Goal: Use online tool/utility: Utilize a website feature to perform a specific function

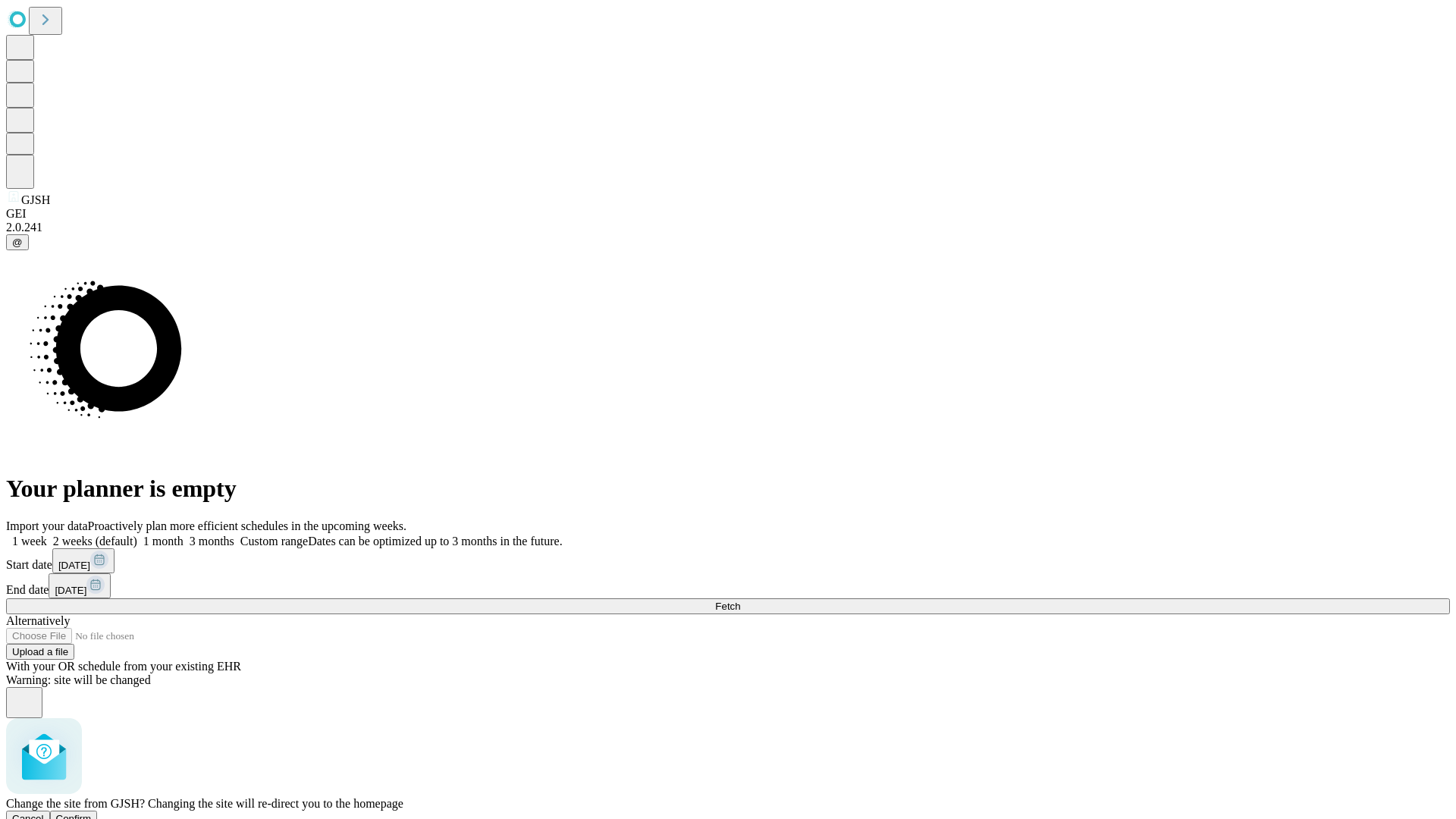
click at [92, 812] on span "Confirm" at bounding box center [74, 818] width 35 height 11
click at [47, 534] on label "1 week" at bounding box center [26, 541] width 41 height 13
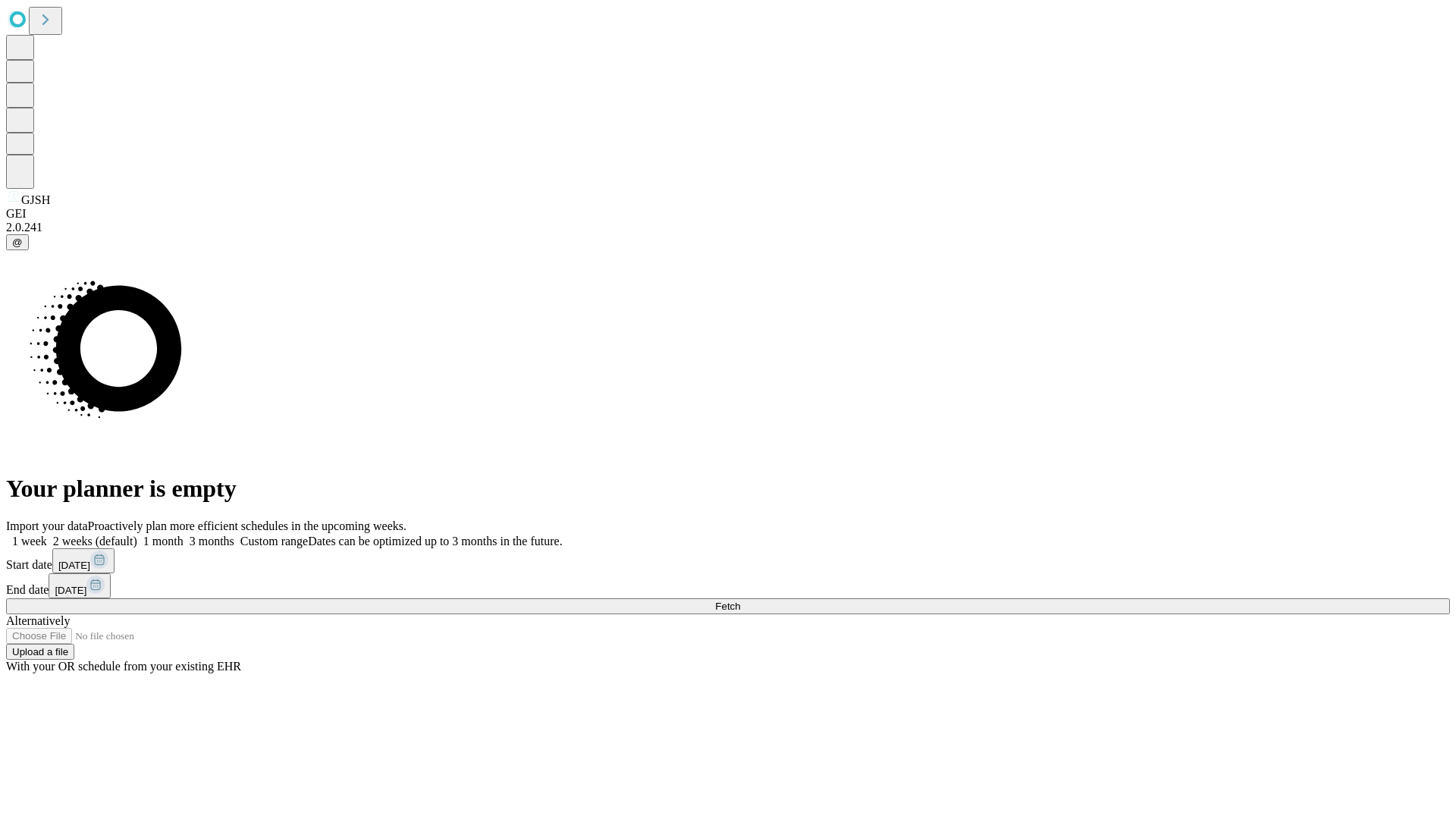
click at [740, 600] on span "Fetch" at bounding box center [728, 606] width 25 height 11
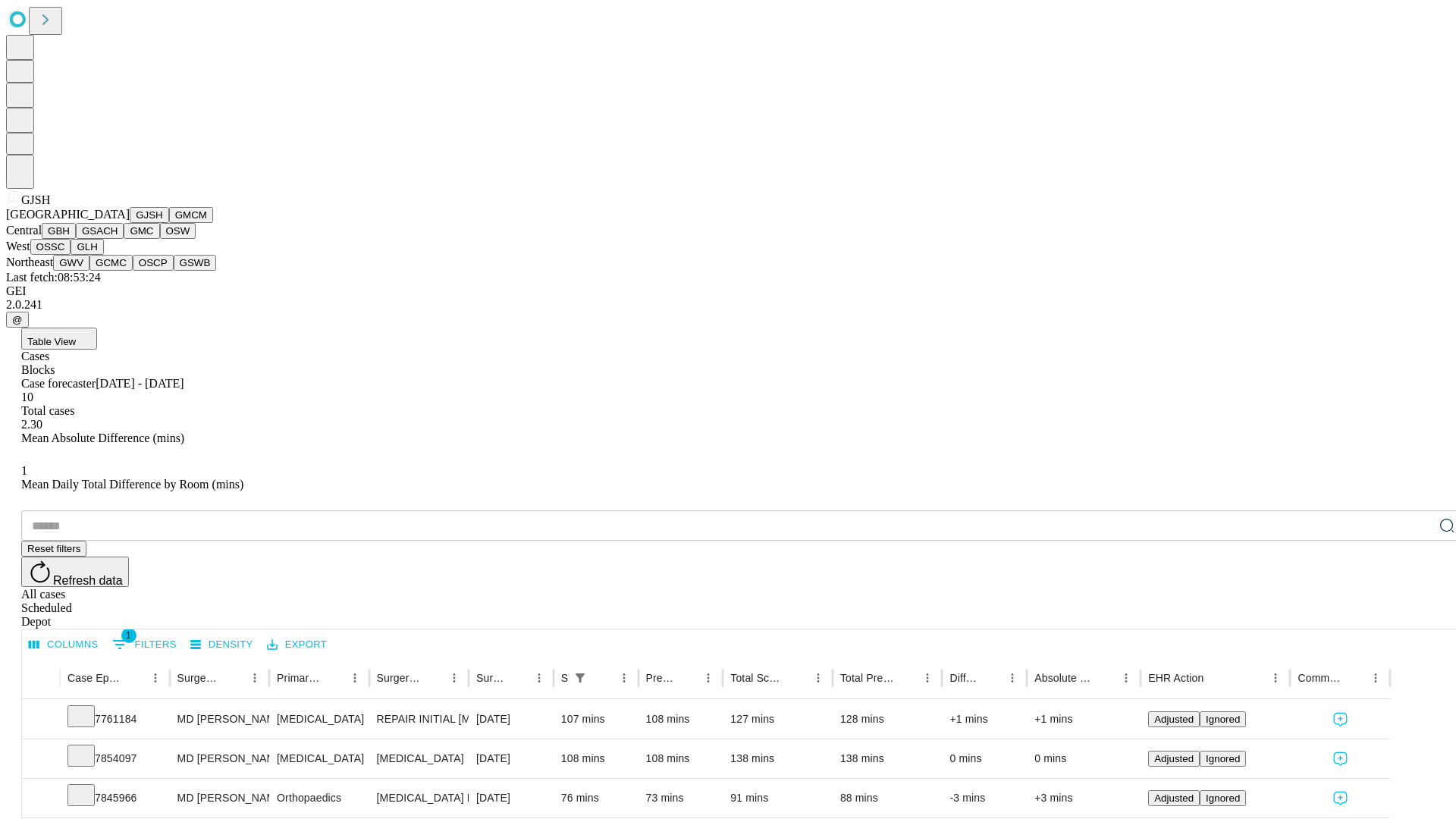
click at [169, 223] on button "GMCM" at bounding box center [191, 215] width 44 height 16
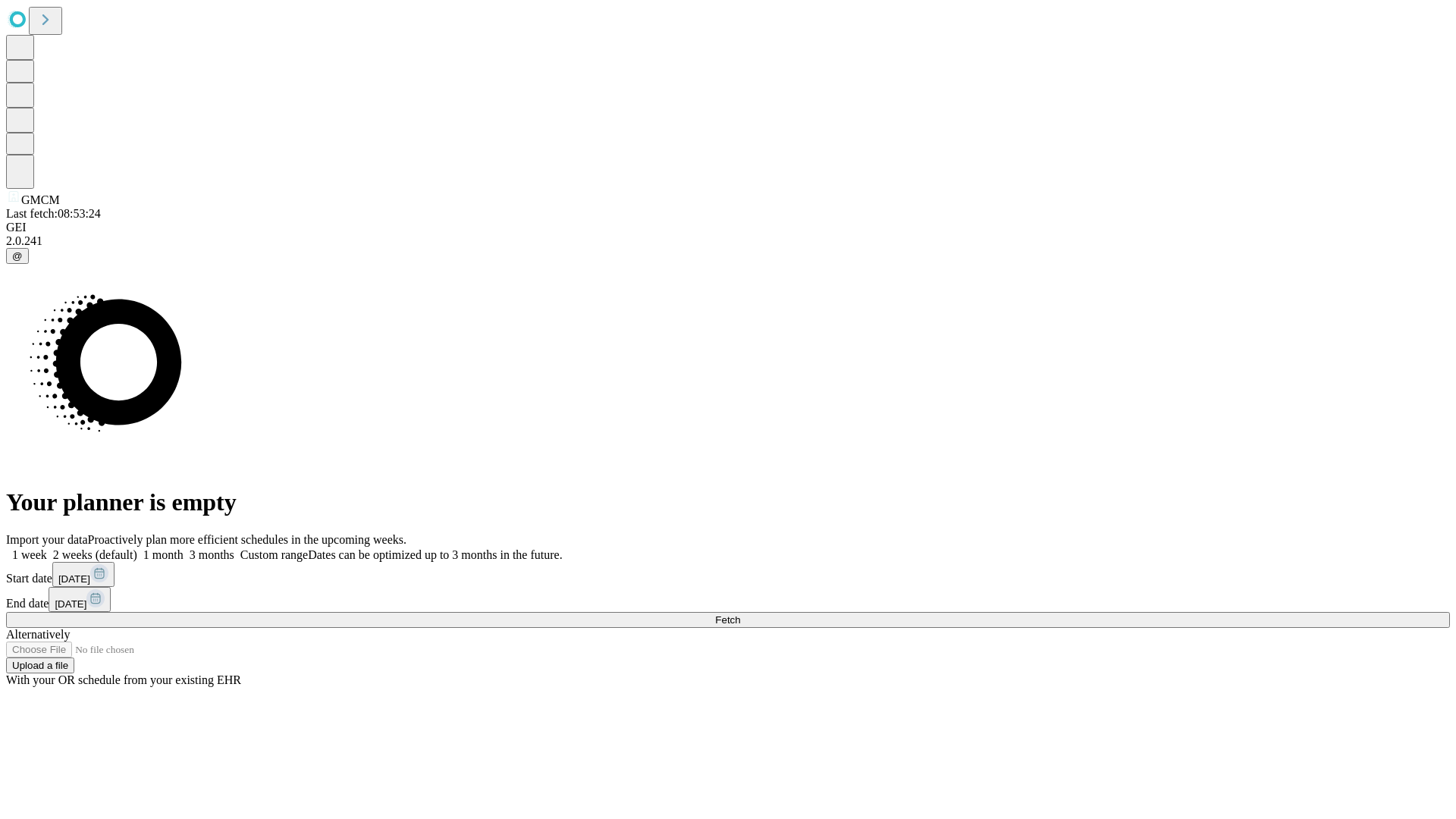
click at [47, 548] on label "1 week" at bounding box center [26, 555] width 41 height 13
click at [740, 614] on span "Fetch" at bounding box center [728, 620] width 25 height 11
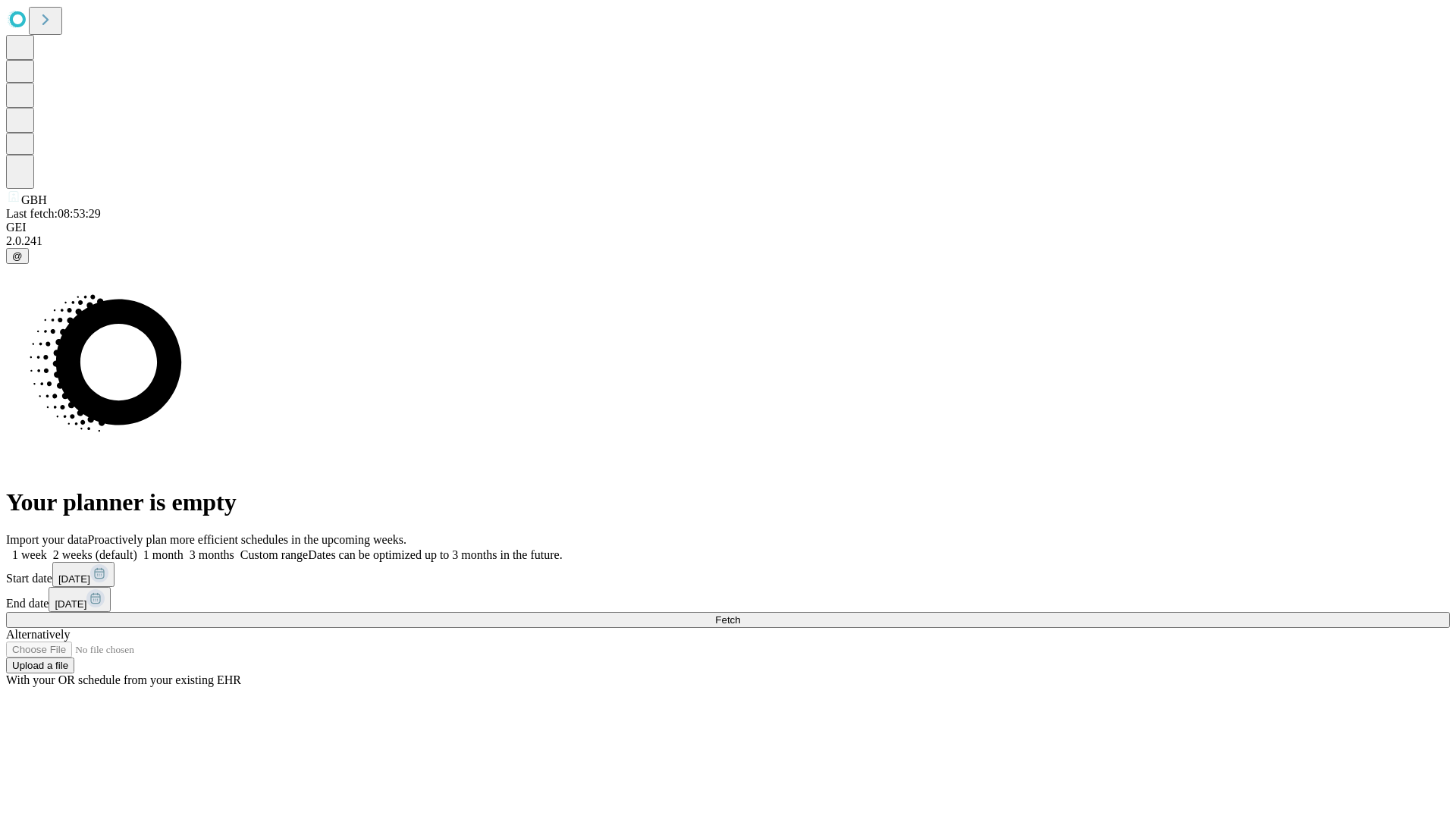
click at [47, 548] on label "1 week" at bounding box center [26, 555] width 41 height 13
click at [740, 614] on span "Fetch" at bounding box center [728, 620] width 25 height 11
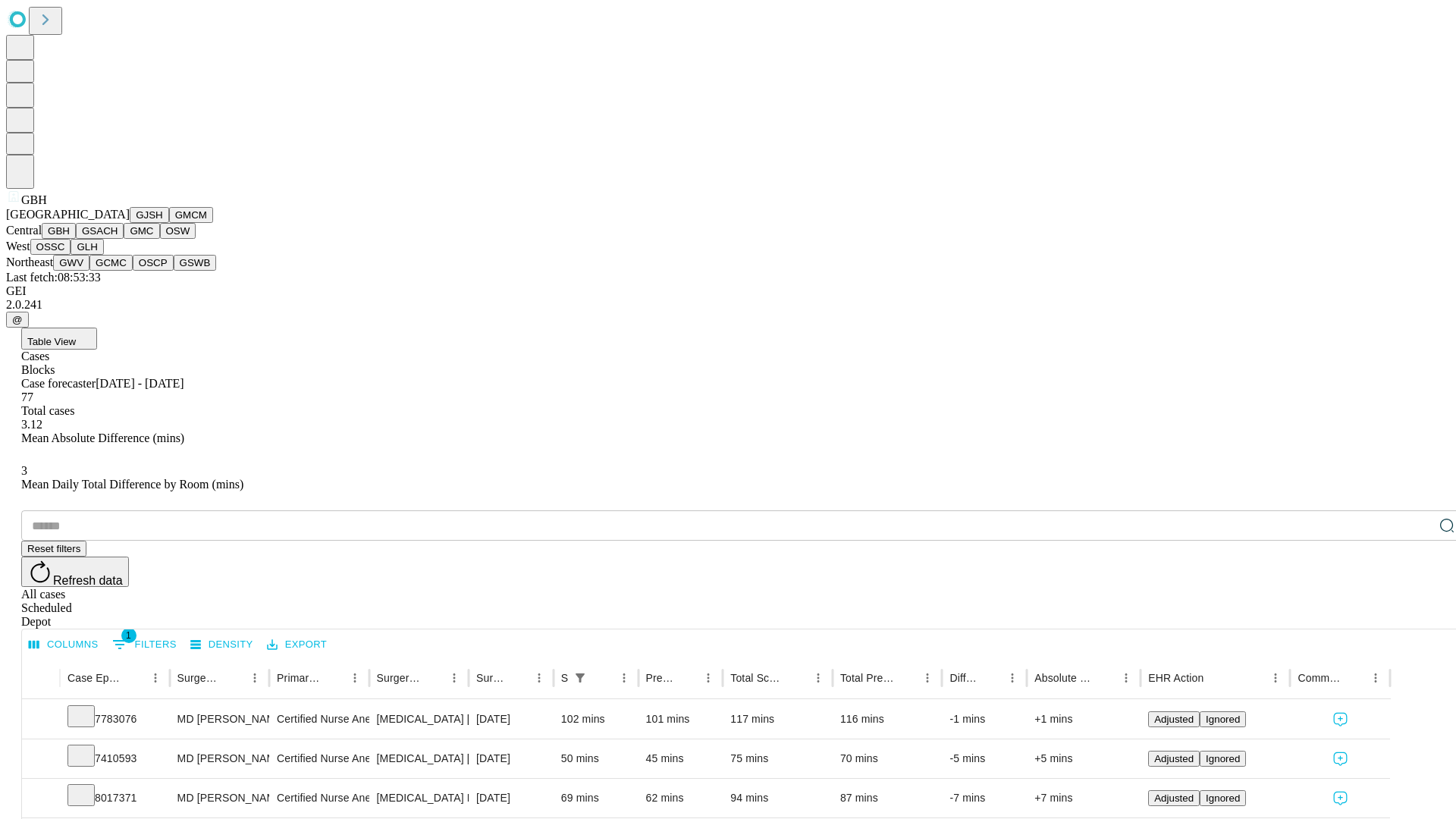
click at [118, 239] on button "GSACH" at bounding box center [99, 231] width 48 height 16
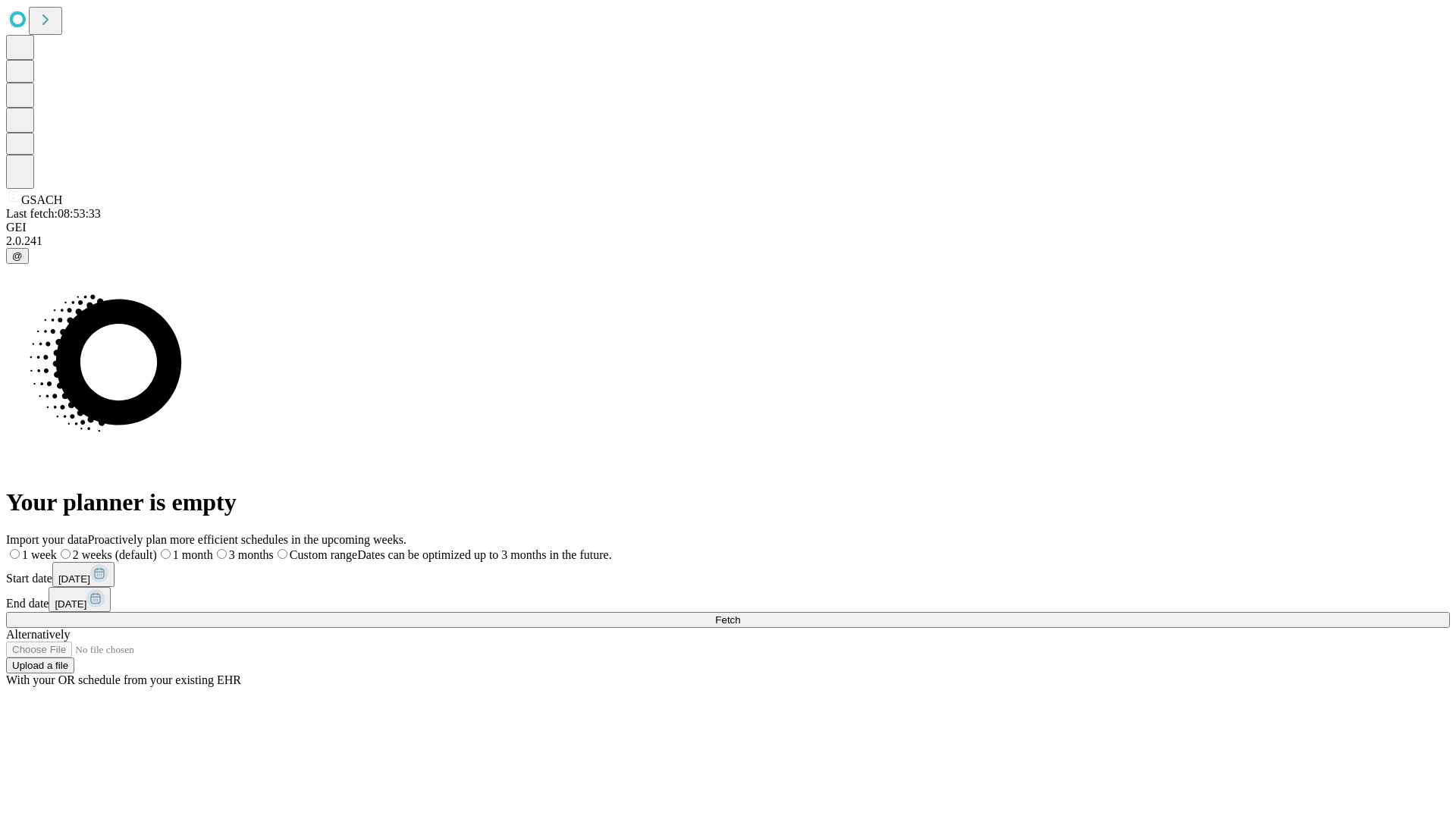
click at [57, 548] on label "1 week" at bounding box center [31, 555] width 50 height 13
click at [740, 614] on span "Fetch" at bounding box center [728, 620] width 25 height 11
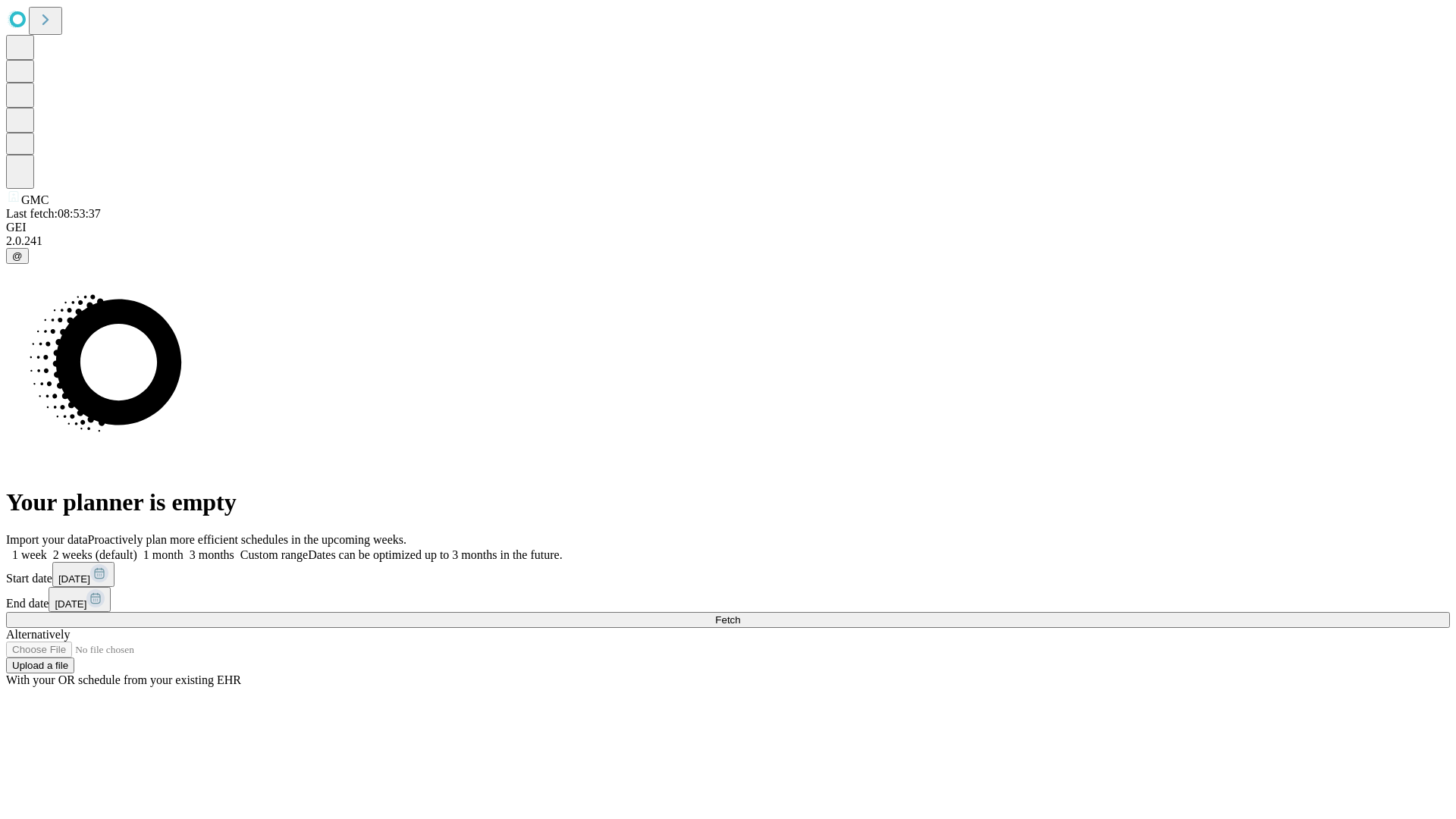
click at [47, 548] on label "1 week" at bounding box center [26, 555] width 41 height 13
click at [740, 614] on span "Fetch" at bounding box center [728, 620] width 25 height 11
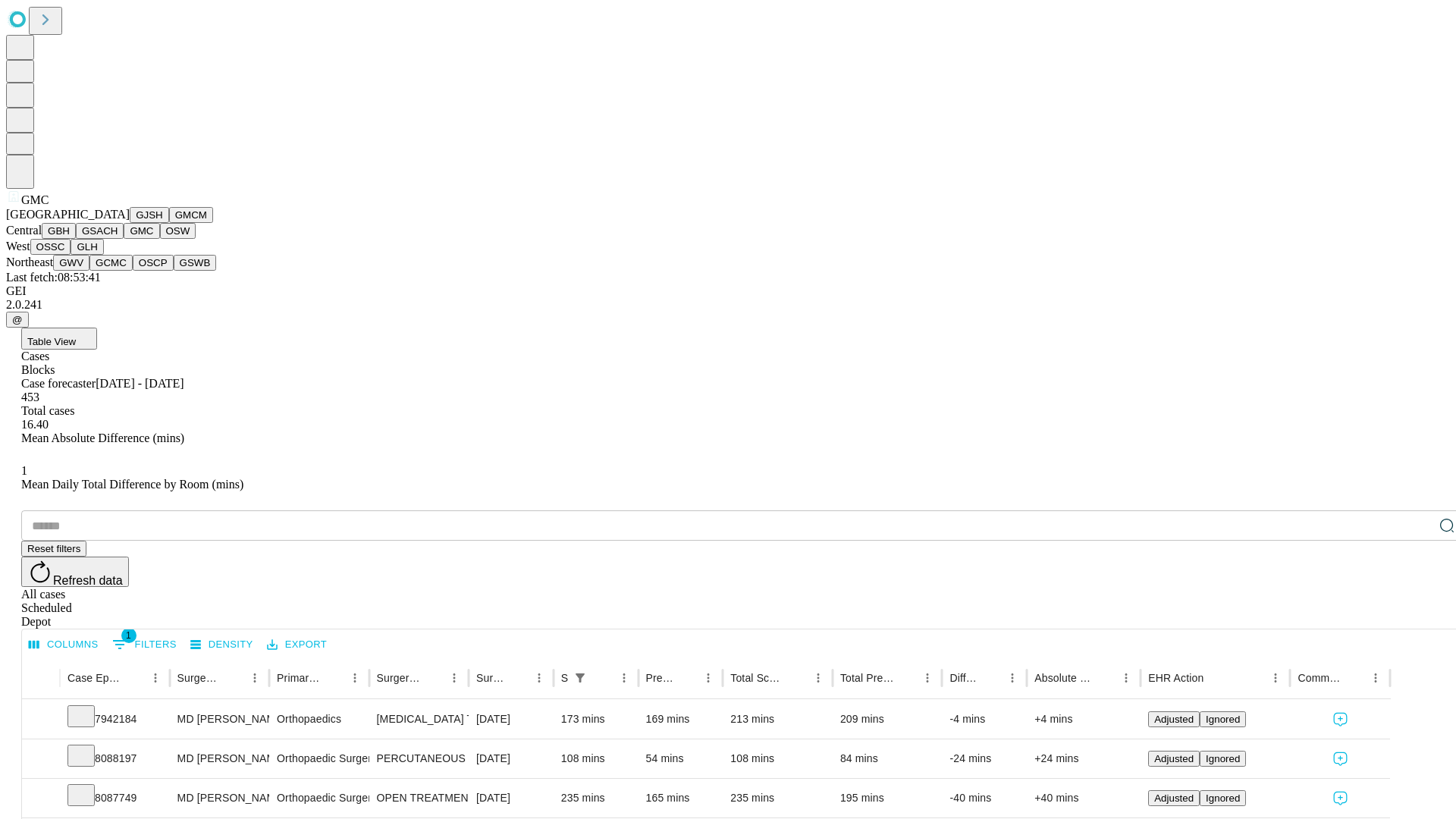
click at [160, 239] on button "OSW" at bounding box center [177, 231] width 36 height 16
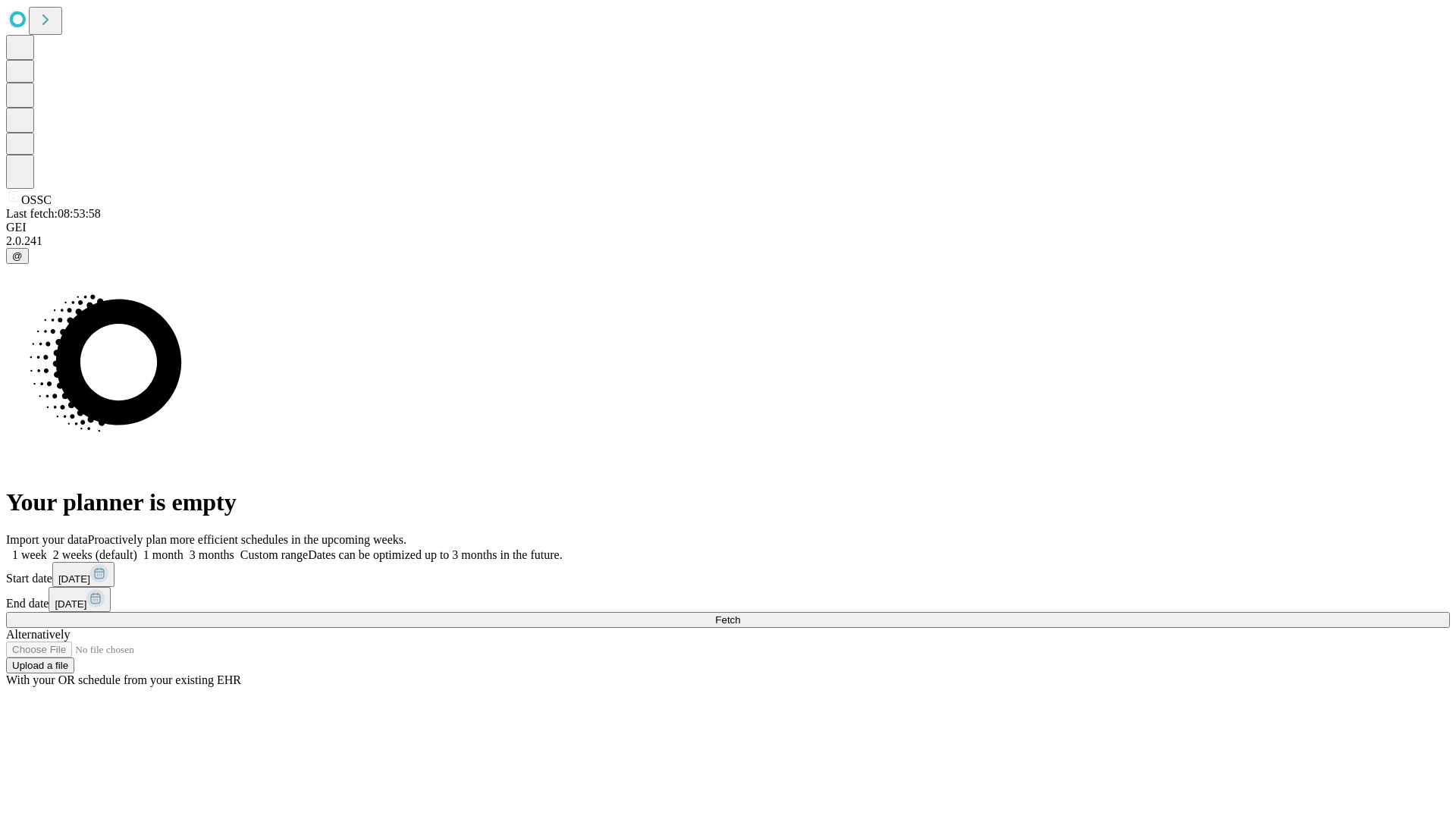
click at [47, 548] on label "1 week" at bounding box center [26, 555] width 41 height 13
click at [740, 614] on span "Fetch" at bounding box center [728, 620] width 25 height 11
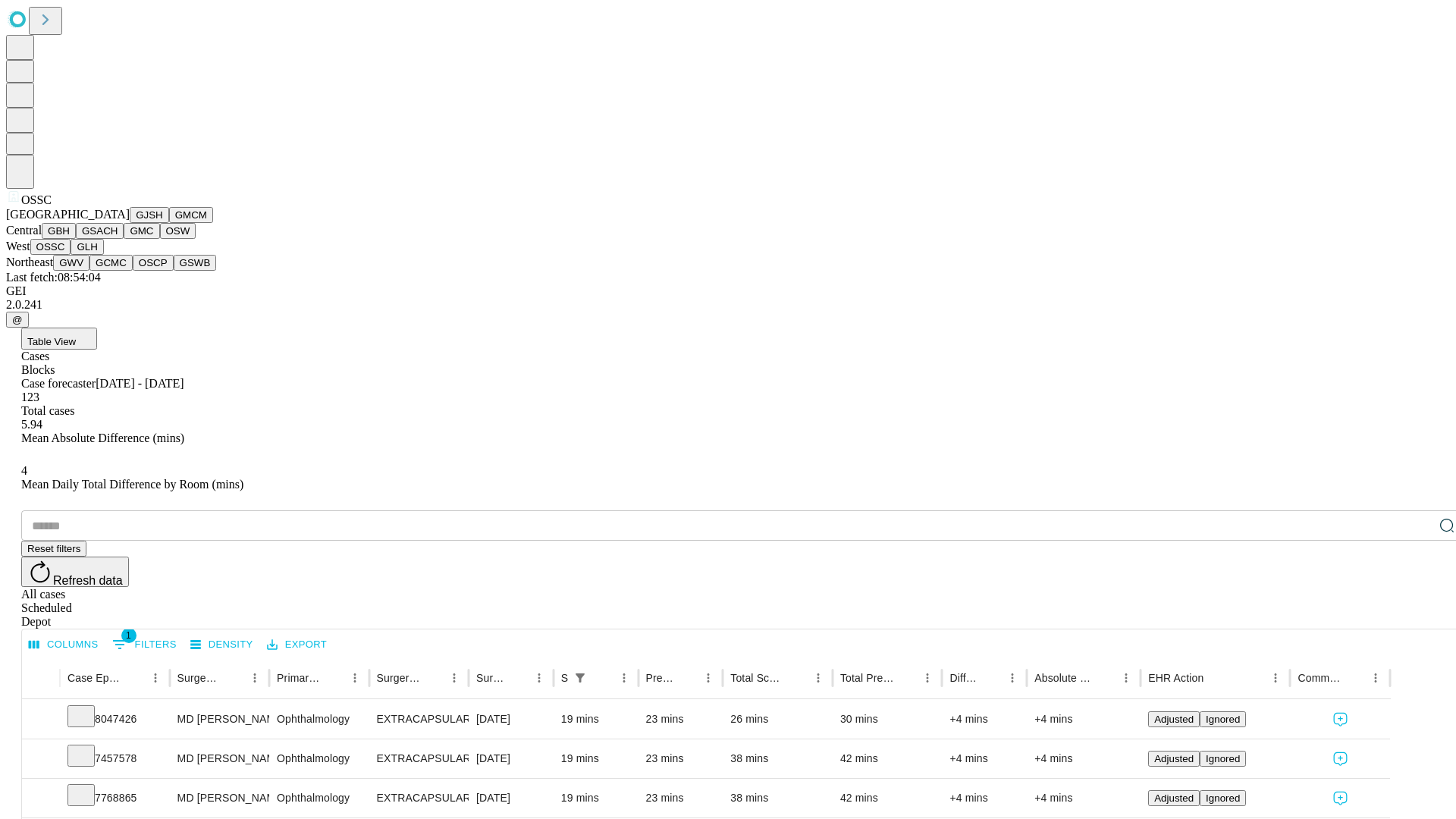
click at [103, 255] on button "GLH" at bounding box center [86, 247] width 33 height 16
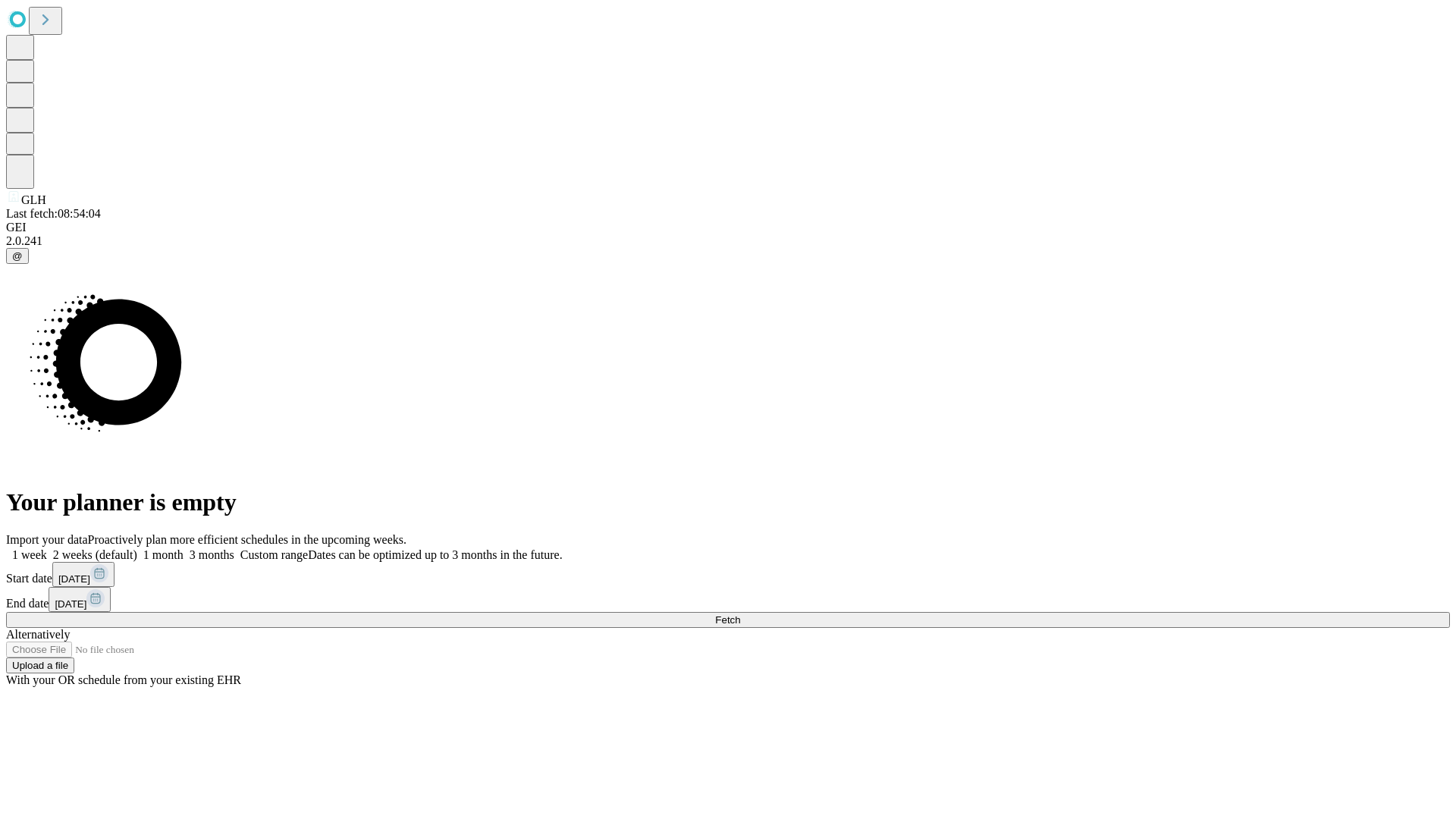
click at [47, 548] on label "1 week" at bounding box center [26, 555] width 41 height 13
click at [740, 614] on span "Fetch" at bounding box center [728, 620] width 25 height 11
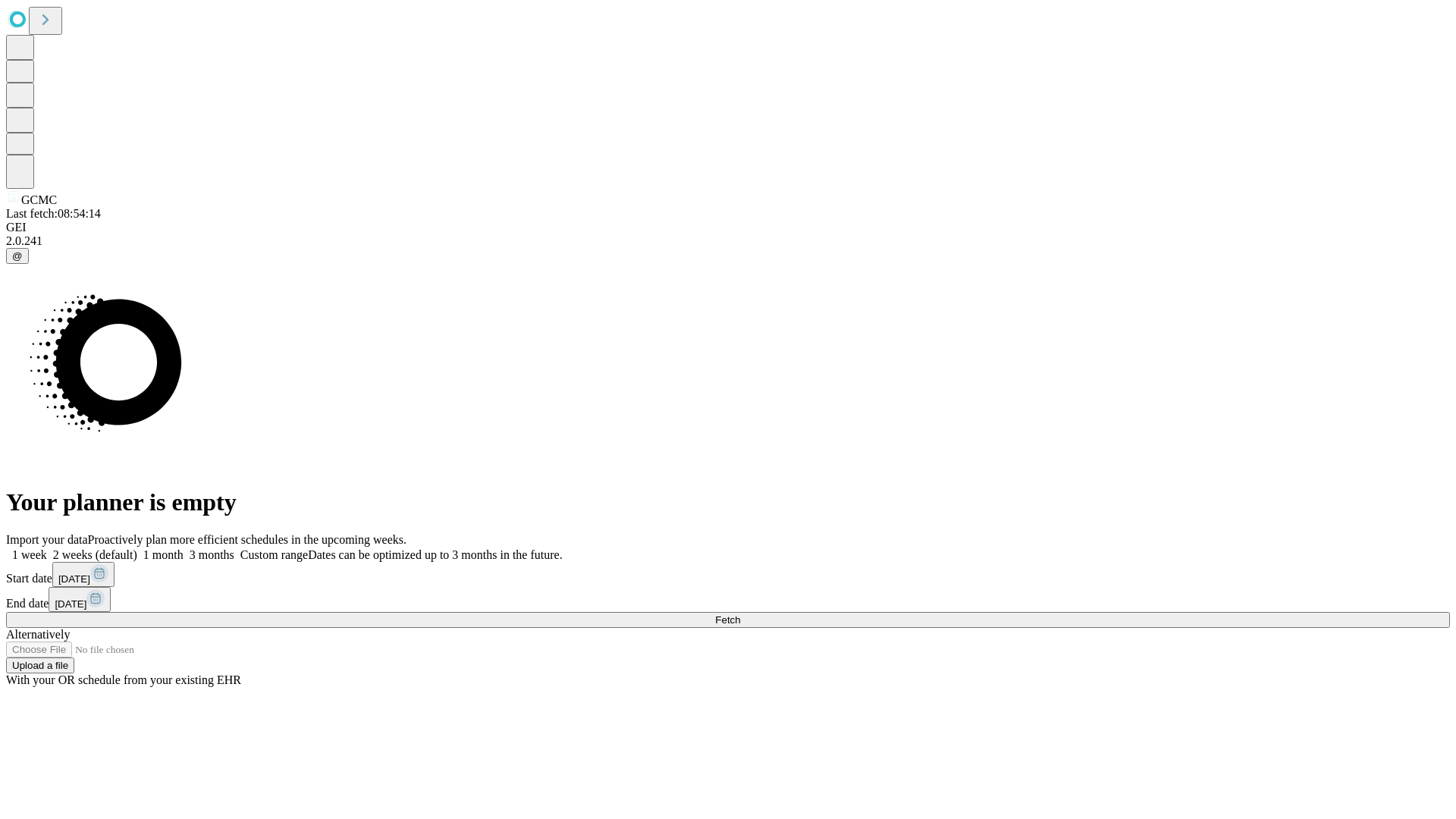
click at [47, 548] on label "1 week" at bounding box center [26, 555] width 41 height 13
click at [740, 614] on span "Fetch" at bounding box center [728, 620] width 25 height 11
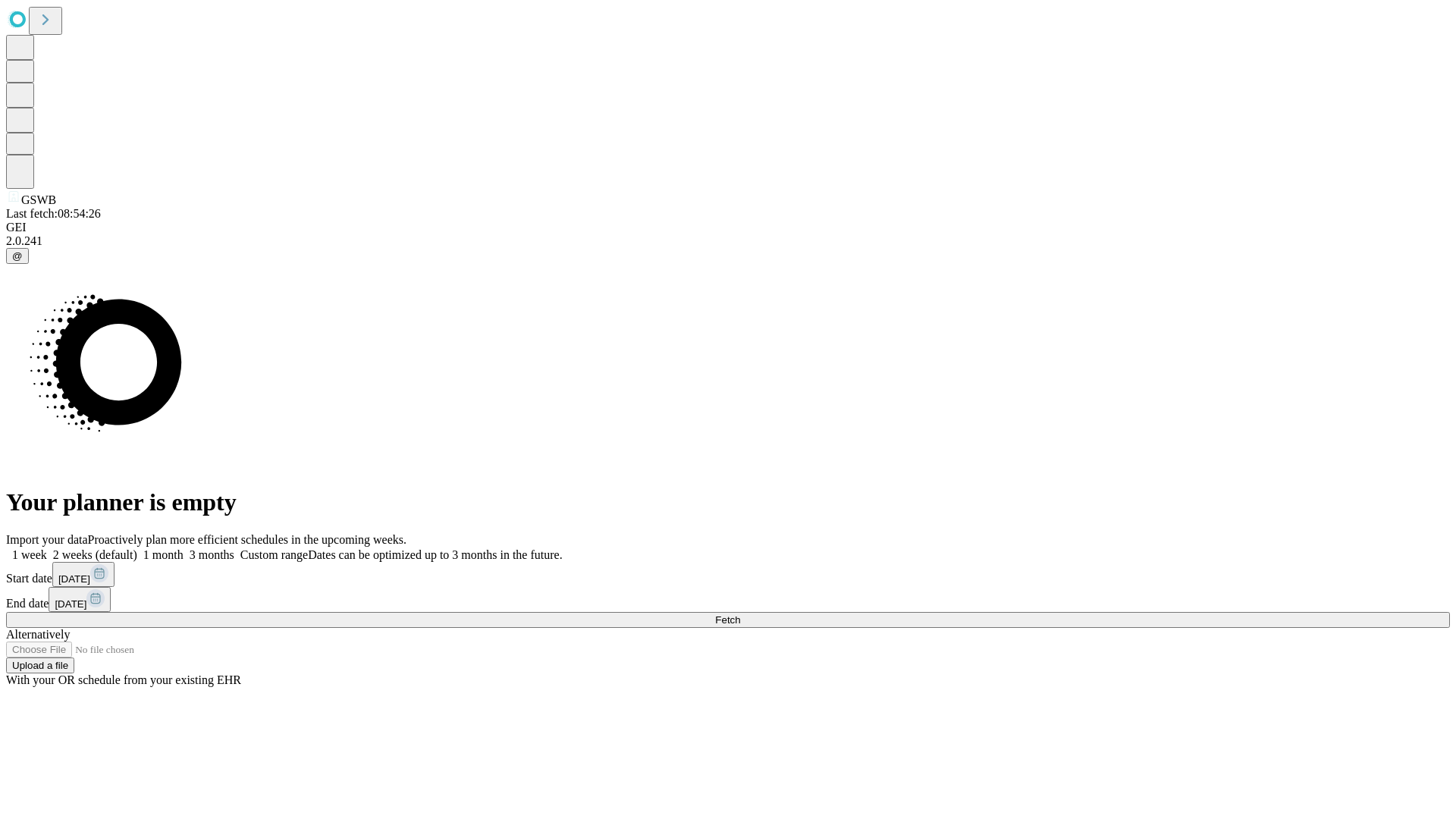
click at [47, 548] on label "1 week" at bounding box center [26, 555] width 41 height 13
click at [740, 614] on span "Fetch" at bounding box center [728, 620] width 25 height 11
